Goal: Information Seeking & Learning: Stay updated

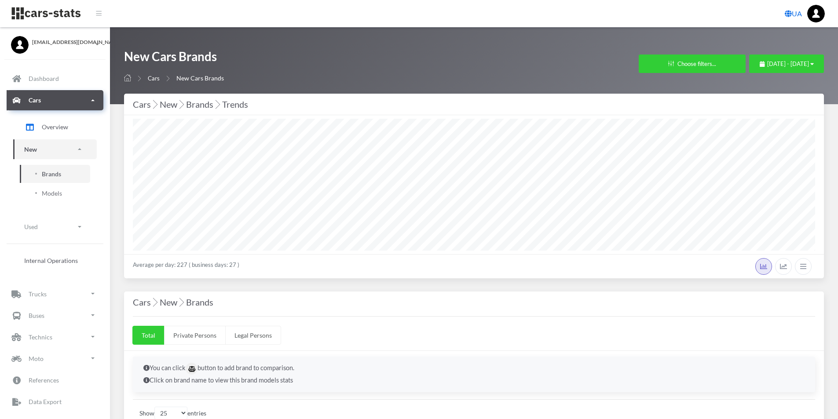
select select "25"
click at [767, 65] on span "August 10, 2025 - September 9, 2025" at bounding box center [788, 63] width 42 height 7
drag, startPoint x: 775, startPoint y: 117, endPoint x: 760, endPoint y: 117, distance: 14.5
click at [774, 117] on li "This Month" at bounding box center [782, 120] width 62 height 14
select select "25"
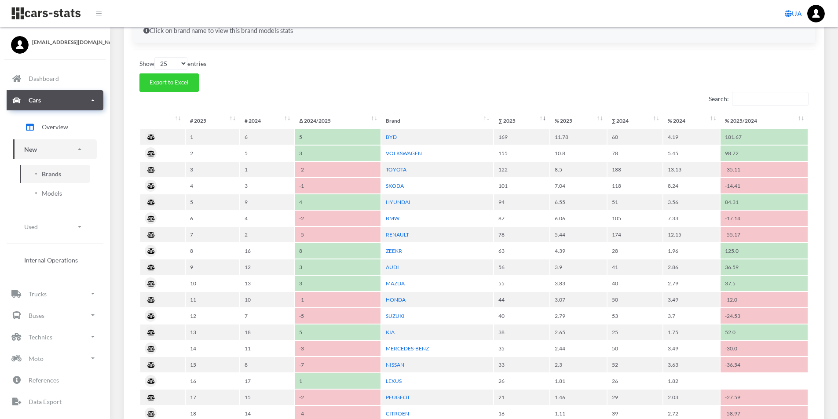
scroll to position [352, 0]
